Goal: Information Seeking & Learning: Learn about a topic

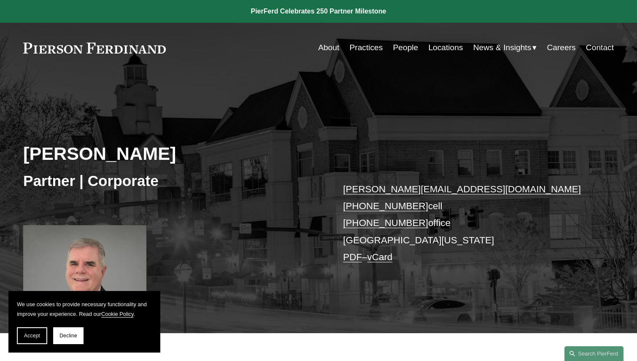
click at [239, 176] on h3 "Partner | Corporate" at bounding box center [170, 181] width 295 height 19
click at [30, 334] on span "Accept" at bounding box center [32, 336] width 16 height 6
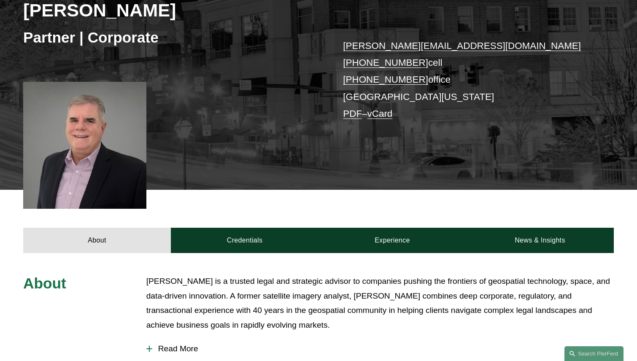
scroll to position [379, 0]
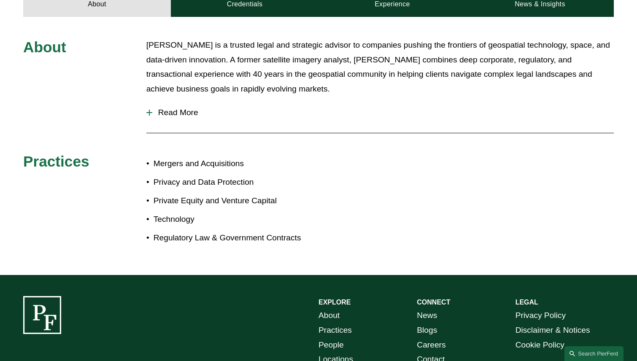
click at [205, 114] on span "Read More" at bounding box center [382, 112] width 461 height 9
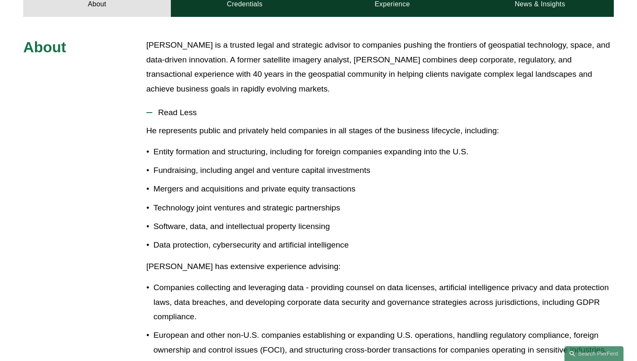
click at [205, 114] on span "Read Less" at bounding box center [382, 112] width 461 height 9
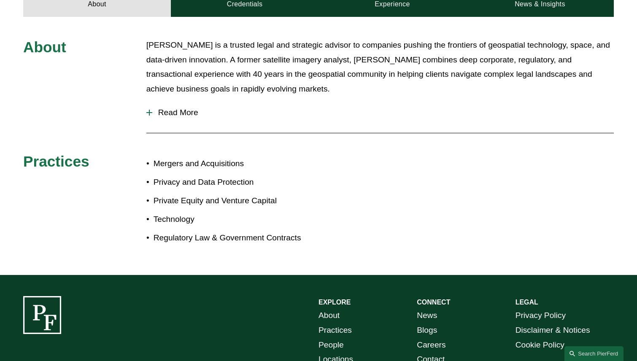
click at [187, 266] on div "About [PERSON_NAME] is a trusted legal and strategic advisor to companies pushi…" at bounding box center [318, 146] width 637 height 258
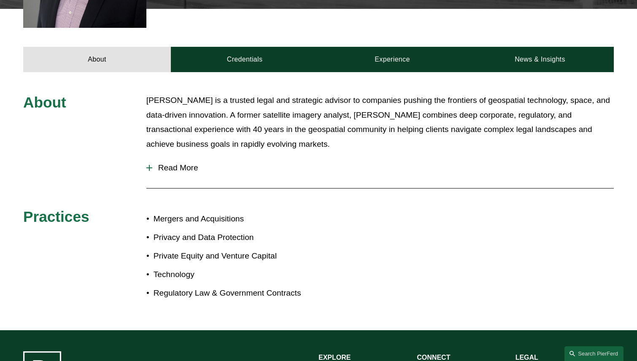
scroll to position [97, 0]
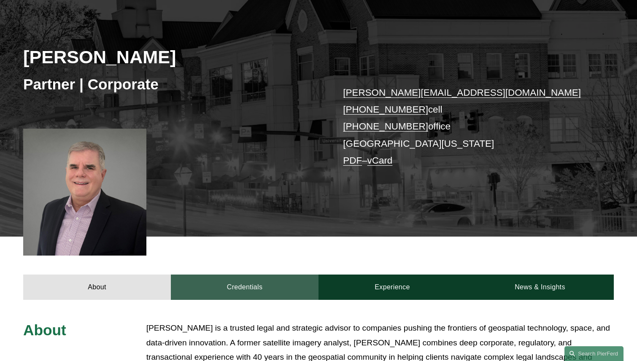
click at [215, 284] on link "Credentials" at bounding box center [245, 286] width 148 height 25
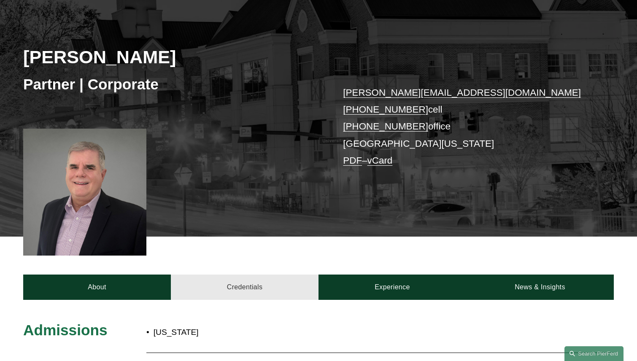
click at [215, 284] on link "Credentials" at bounding box center [245, 286] width 148 height 25
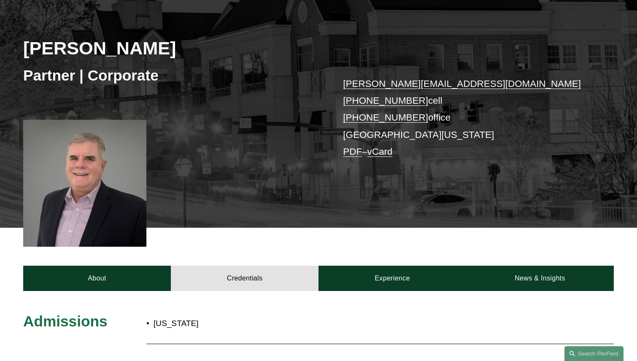
scroll to position [307, 0]
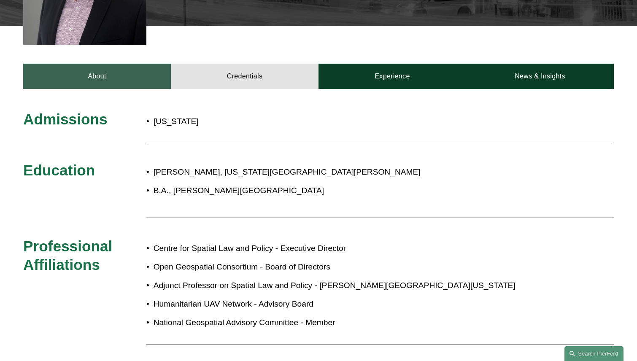
click at [93, 76] on link "About" at bounding box center [97, 76] width 148 height 25
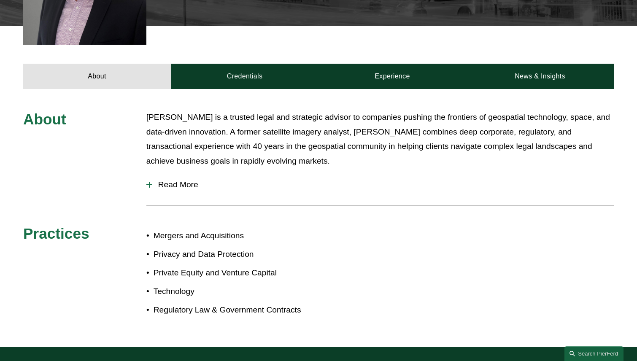
click at [285, 192] on button "Read More" at bounding box center [379, 185] width 467 height 22
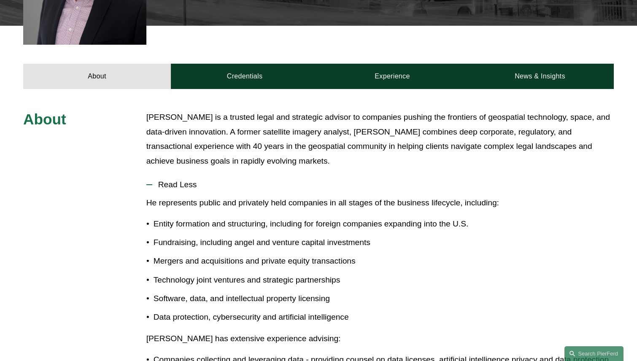
click at [220, 194] on button "Read Less" at bounding box center [379, 185] width 467 height 22
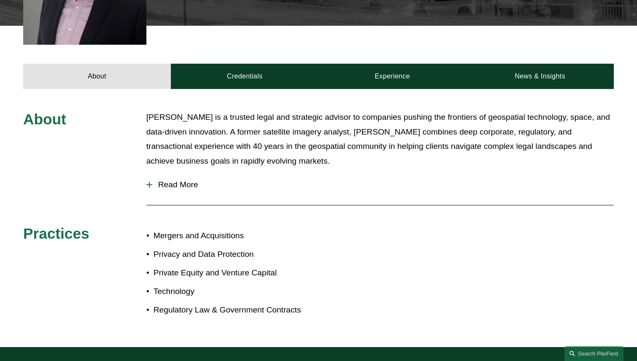
click at [220, 194] on button "Read More" at bounding box center [379, 185] width 467 height 22
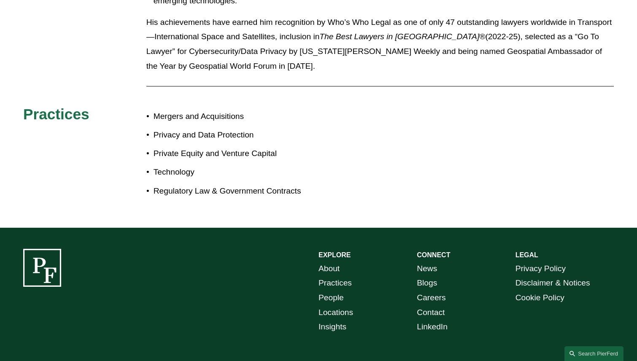
scroll to position [938, 0]
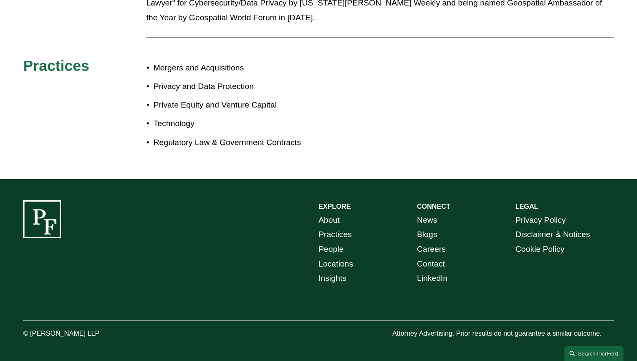
drag, startPoint x: 30, startPoint y: 333, endPoint x: 129, endPoint y: 328, distance: 99.6
click at [129, 328] on p "© [PERSON_NAME] LLP" at bounding box center [84, 334] width 123 height 12
copy p "[PERSON_NAME] LLP"
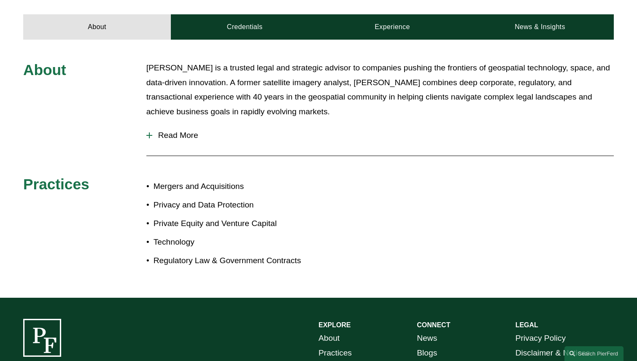
scroll to position [295, 0]
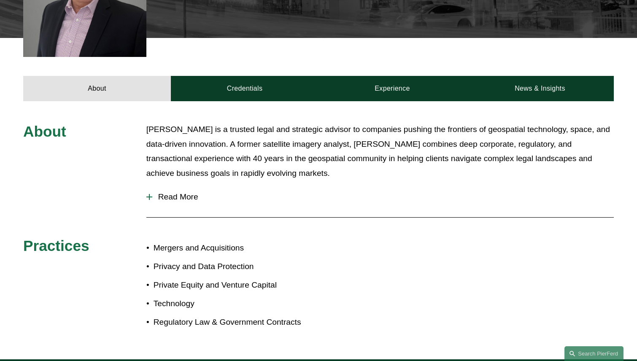
click at [165, 194] on span "Read More" at bounding box center [382, 196] width 461 height 9
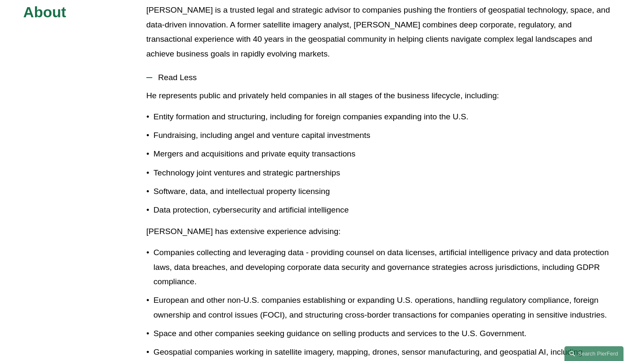
scroll to position [506, 0]
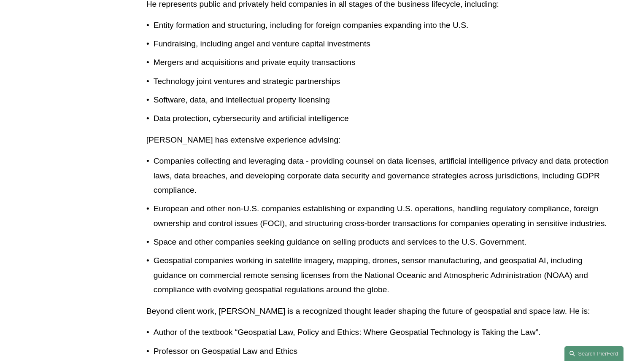
click at [164, 197] on p "Companies collecting and leveraging data - providing counsel on data licenses, …" at bounding box center [383, 176] width 460 height 44
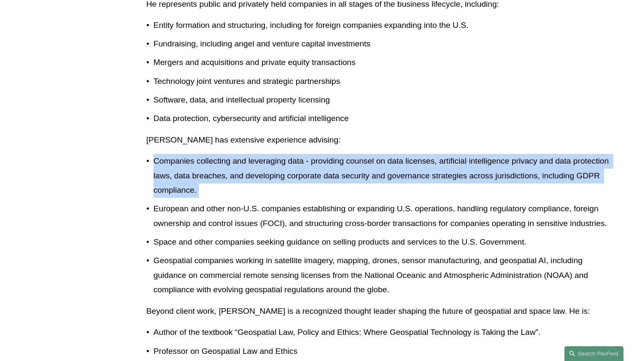
drag, startPoint x: 146, startPoint y: 149, endPoint x: 155, endPoint y: 208, distance: 59.7
click at [155, 208] on div "He represents public and privately held companies in all stages of the business…" at bounding box center [379, 230] width 467 height 466
click at [155, 208] on p "European and other non-U.S. companies establishing or expanding U.S. operations…" at bounding box center [383, 216] width 460 height 29
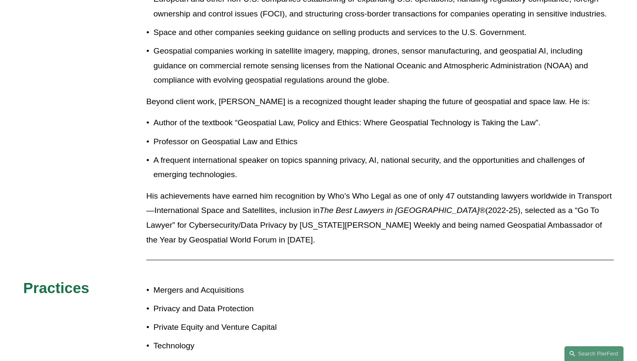
scroll to position [717, 0]
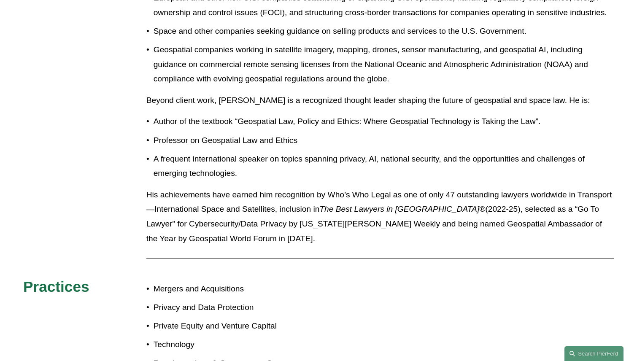
click at [154, 205] on p "His achievements have earned him recognition by Who’s Who Legal as one of only …" at bounding box center [379, 217] width 467 height 58
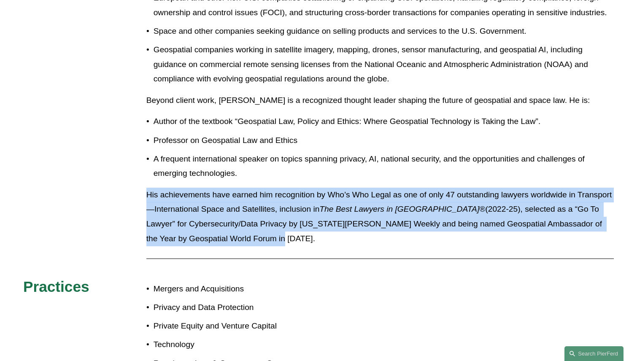
drag, startPoint x: 147, startPoint y: 196, endPoint x: 256, endPoint y: 238, distance: 116.4
click at [256, 238] on p "His achievements have earned him recognition by Who’s Who Legal as one of only …" at bounding box center [379, 217] width 467 height 58
drag, startPoint x: 256, startPoint y: 238, endPoint x: 255, endPoint y: 175, distance: 63.7
click at [255, 175] on div "He represents public and privately held companies in all stages of the business…" at bounding box center [379, 19] width 467 height 466
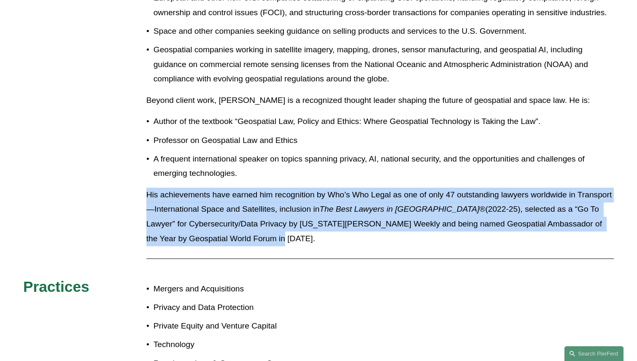
click at [255, 174] on p "A frequent international speaker on topics spanning privacy, AI, national secur…" at bounding box center [383, 166] width 460 height 29
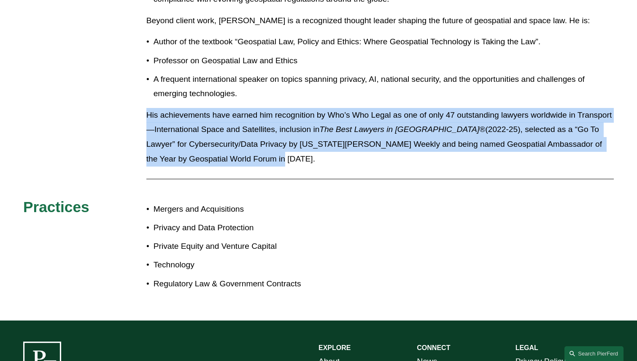
scroll to position [885, 0]
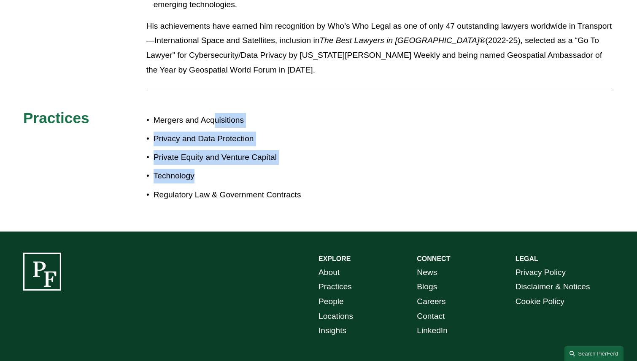
drag, startPoint x: 231, startPoint y: 176, endPoint x: 215, endPoint y: 125, distance: 53.6
click at [215, 125] on ul "Mergers and Acquisitions Privacy and Data Protection Private Equity and Venture…" at bounding box center [232, 157] width 172 height 89
click at [215, 124] on p "Mergers and Acquisitions" at bounding box center [235, 120] width 165 height 15
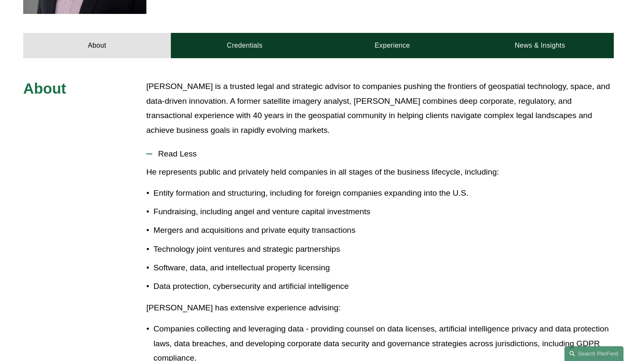
scroll to position [337, 0]
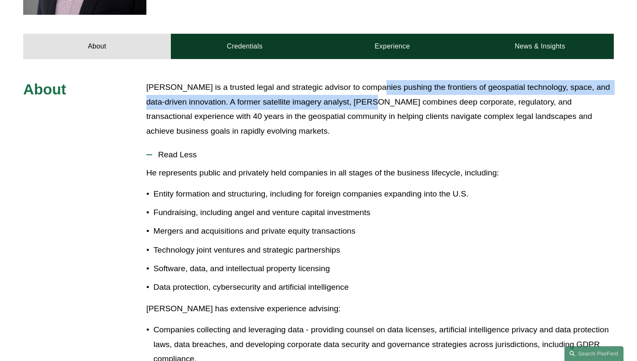
drag, startPoint x: 374, startPoint y: 103, endPoint x: 372, endPoint y: 84, distance: 19.0
click at [372, 84] on p "[PERSON_NAME] is a trusted legal and strategic advisor to companies pushing the…" at bounding box center [379, 109] width 467 height 58
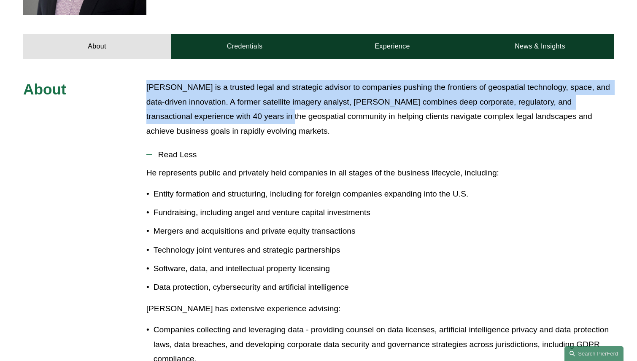
drag, startPoint x: 144, startPoint y: 87, endPoint x: 277, endPoint y: 114, distance: 135.9
click at [278, 116] on p "[PERSON_NAME] is a trusted legal and strategic advisor to companies pushing the…" at bounding box center [379, 109] width 467 height 58
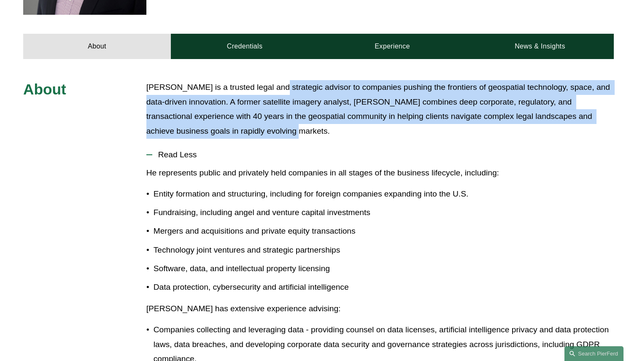
drag, startPoint x: 277, startPoint y: 133, endPoint x: 272, endPoint y: 75, distance: 58.8
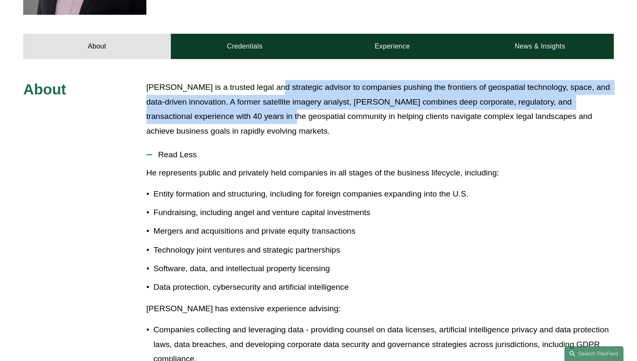
drag, startPoint x: 272, startPoint y: 73, endPoint x: 281, endPoint y: 132, distance: 59.8
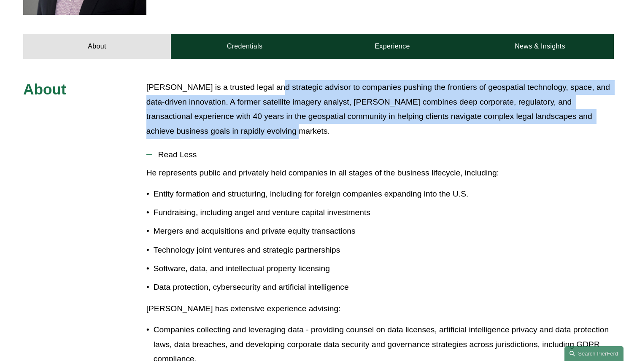
drag, startPoint x: 281, startPoint y: 132, endPoint x: 281, endPoint y: 139, distance: 6.7
click at [281, 139] on div "[PERSON_NAME] is a trusted legal and strategic advisor to companies pushing the…" at bounding box center [379, 111] width 467 height 63
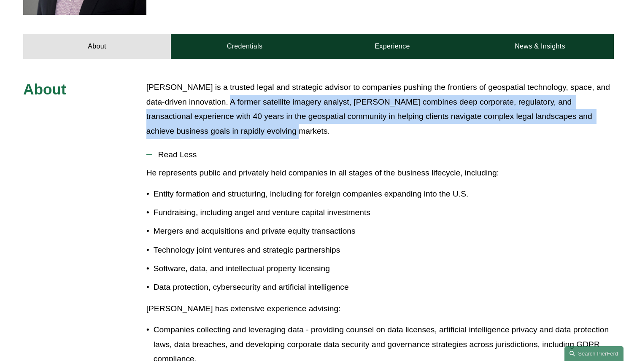
drag, startPoint x: 277, startPoint y: 133, endPoint x: 232, endPoint y: 99, distance: 56.8
click at [232, 99] on p "[PERSON_NAME] is a trusted legal and strategic advisor to companies pushing the…" at bounding box center [379, 109] width 467 height 58
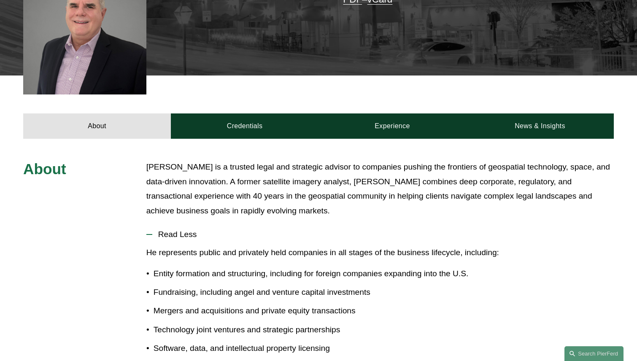
scroll to position [84, 0]
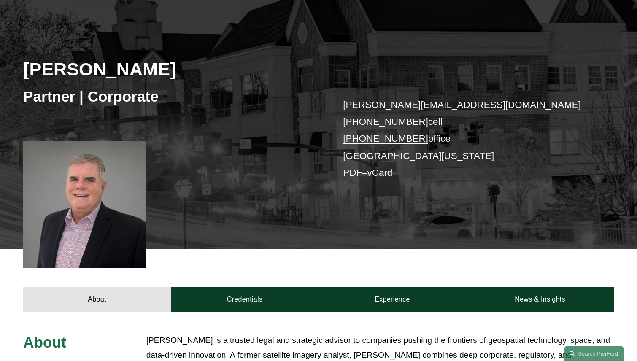
click at [226, 122] on div "Kevin D. Pomfret Partner | Corporate kevin.pomfret@pierferd.com +1.804.928.5870…" at bounding box center [318, 128] width 637 height 241
